Goal: Navigation & Orientation: Understand site structure

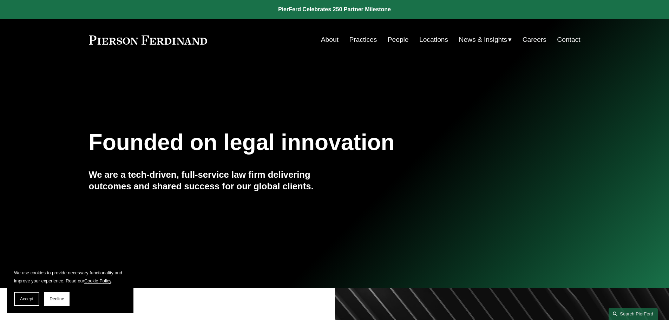
click at [359, 38] on link "Practices" at bounding box center [363, 39] width 28 height 13
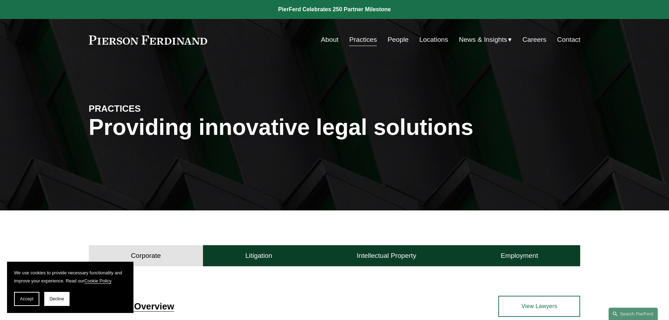
click at [359, 38] on link "Practices" at bounding box center [363, 39] width 28 height 13
click at [420, 39] on link "Locations" at bounding box center [433, 39] width 29 height 13
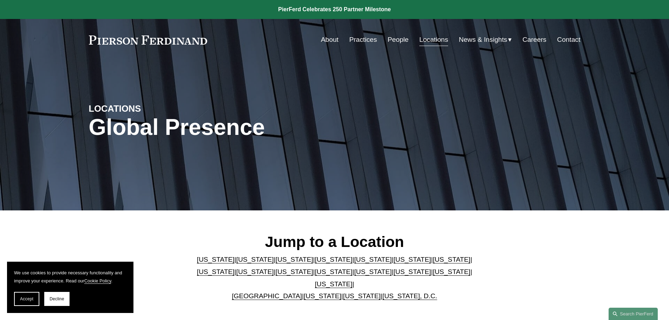
click at [395, 39] on link "People" at bounding box center [398, 39] width 21 height 13
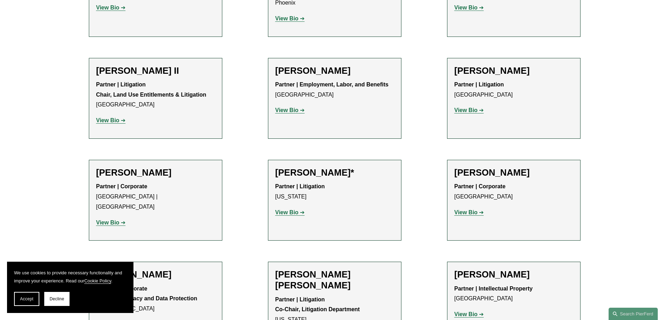
scroll to position [878, 0]
